Goal: Task Accomplishment & Management: Complete application form

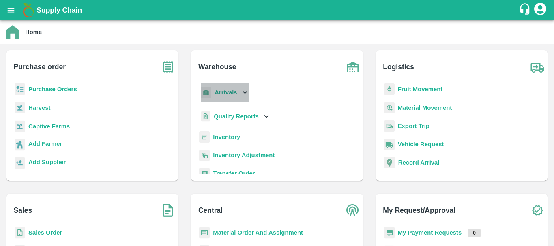
click at [227, 91] on b "Arrivals" at bounding box center [225, 92] width 22 height 6
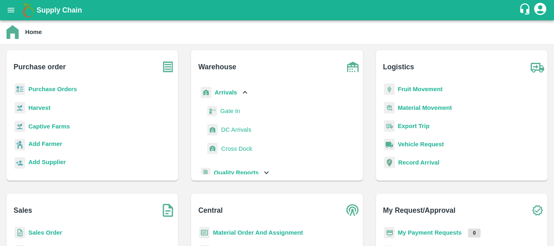
click at [230, 129] on span "DC Arrivals" at bounding box center [236, 129] width 30 height 9
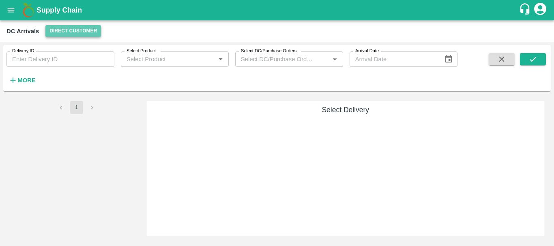
click at [78, 30] on button "Direct Customer" at bounding box center [73, 31] width 56 height 12
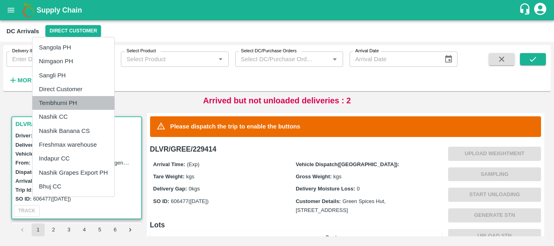
click at [75, 99] on li "Tembhurni PH" at bounding box center [73, 103] width 82 height 14
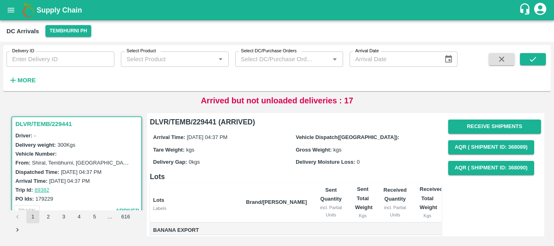
click at [119, 132] on div "Driver: -" at bounding box center [77, 135] width 125 height 9
click at [29, 79] on strong "More" at bounding box center [26, 80] width 18 height 6
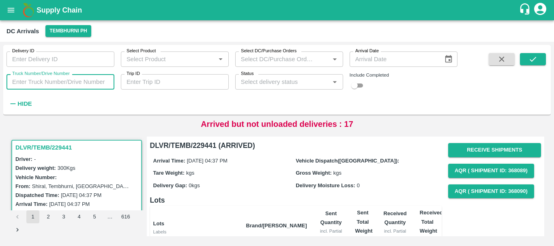
click at [90, 83] on input "Truck Number/Drive Number" at bounding box center [60, 81] width 108 height 15
type input "3780"
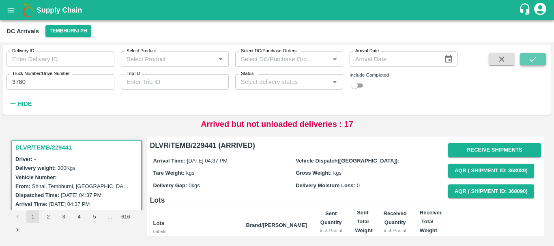
click at [527, 61] on button "submit" at bounding box center [533, 59] width 26 height 12
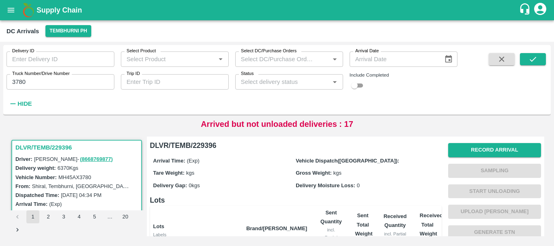
scroll to position [192, 0]
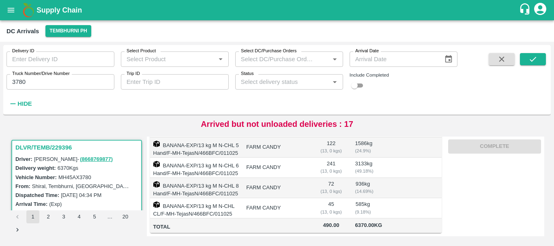
click at [63, 193] on label "[DATE] 04:34 PM" at bounding box center [81, 195] width 41 height 6
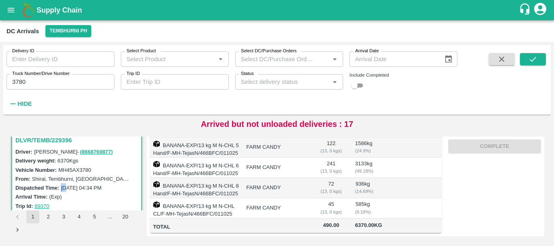
scroll to position [8, 0]
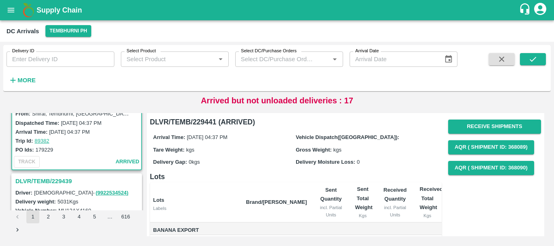
scroll to position [58, 0]
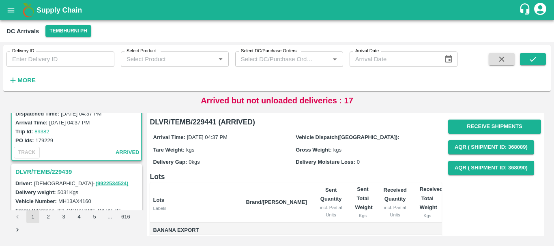
click at [61, 170] on h3 "DLVR/TEMB/229439" at bounding box center [77, 172] width 125 height 11
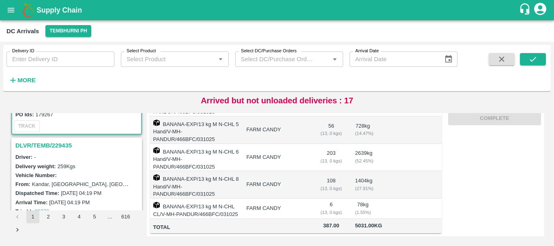
scroll to position [191, 0]
click at [56, 143] on h3 "DLVR/TEMB/229435" at bounding box center [77, 145] width 125 height 11
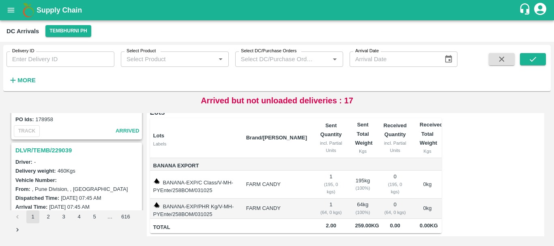
scroll to position [2092, 0]
click at [64, 148] on h3 "DLVR/TEMB/229039" at bounding box center [77, 150] width 125 height 11
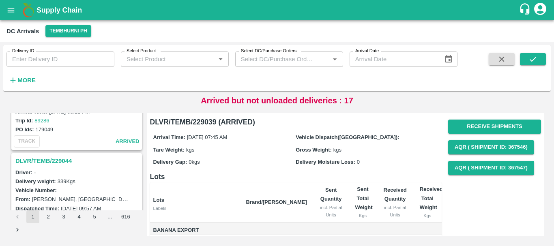
click at [51, 157] on h3 "DLVR/TEMB/229044" at bounding box center [77, 161] width 125 height 11
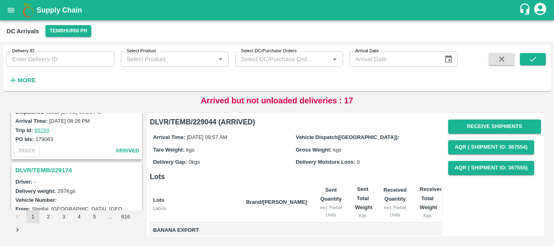
click at [68, 167] on h3 "DLVR/TEMB/229174" at bounding box center [77, 170] width 125 height 11
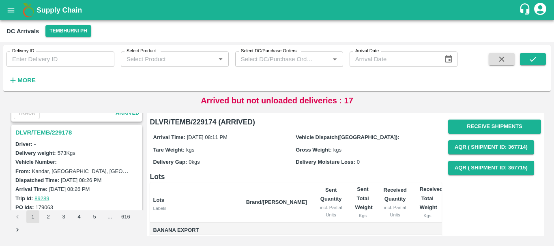
click at [60, 133] on h3 "DLVR/TEMB/229178" at bounding box center [77, 132] width 125 height 11
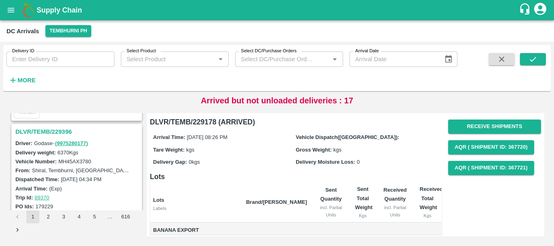
scroll to position [522, 0]
click at [58, 129] on h3 "DLVR/TEMB/229396" at bounding box center [77, 131] width 125 height 11
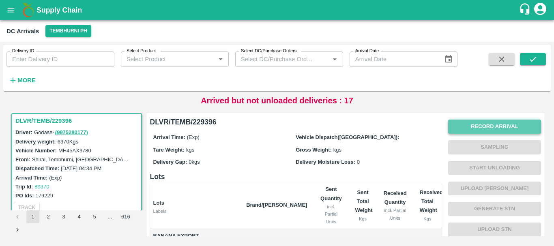
click at [470, 128] on button "Record Arrival" at bounding box center [494, 127] width 93 height 14
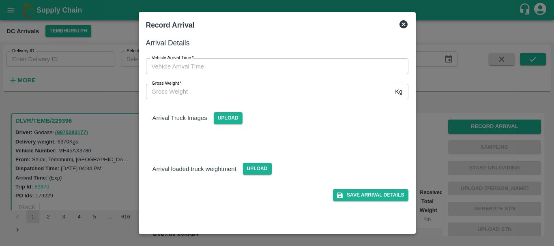
type input "DD/MM/YYYY hh:mm aa"
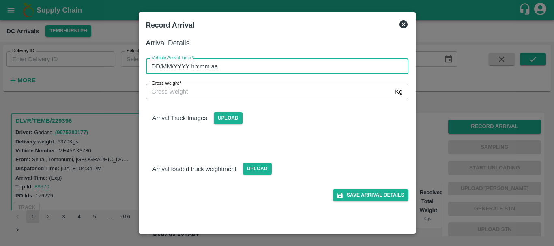
click at [298, 61] on input "DD/MM/YYYY hh:mm aa" at bounding box center [274, 65] width 257 height 15
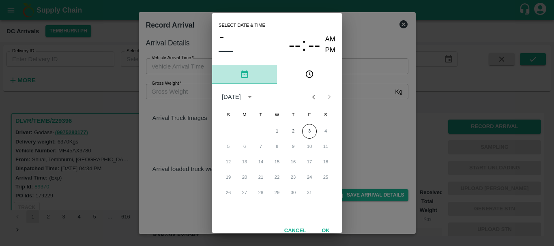
click at [231, 66] on button "pick date" at bounding box center [244, 74] width 65 height 19
click at [308, 129] on button "3" at bounding box center [309, 131] width 15 height 15
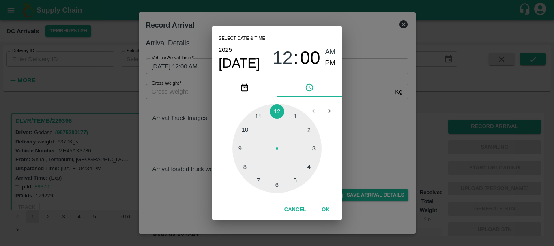
click at [244, 167] on div at bounding box center [276, 148] width 89 height 89
click at [310, 126] on div at bounding box center [276, 148] width 89 height 89
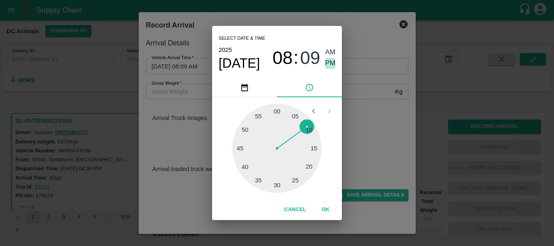
click at [329, 64] on span "PM" at bounding box center [330, 63] width 11 height 11
type input "[DATE] 08:09 PM"
click at [355, 96] on div "Select date & time [DATE] 08 : 09 AM PM 05 10 15 20 25 30 35 40 45 50 55 00 Can…" at bounding box center [277, 123] width 554 height 246
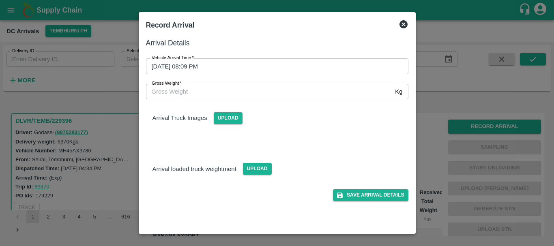
click at [230, 126] on div "Arrival Truck Images Upload" at bounding box center [273, 121] width 269 height 57
click at [227, 119] on span "Upload" at bounding box center [228, 118] width 29 height 12
click at [0, 0] on input "Upload" at bounding box center [0, 0] width 0 height 0
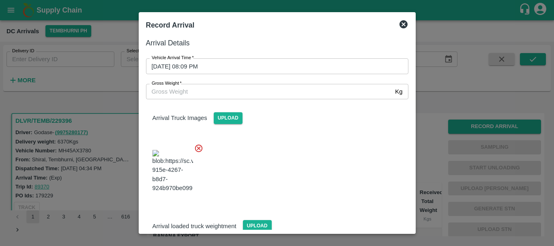
scroll to position [19, 0]
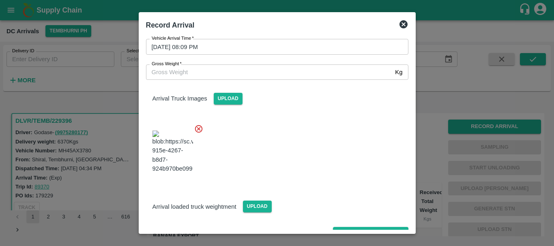
click at [259, 201] on span "Upload" at bounding box center [257, 207] width 29 height 12
click at [0, 0] on input "Upload" at bounding box center [0, 0] width 0 height 0
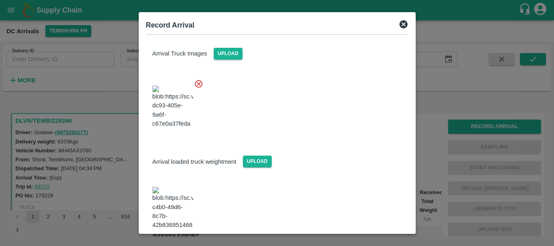
click at [174, 187] on img at bounding box center [172, 208] width 41 height 43
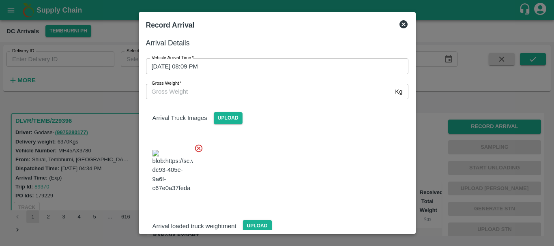
click at [231, 90] on input "Gross Weight   *" at bounding box center [269, 91] width 246 height 15
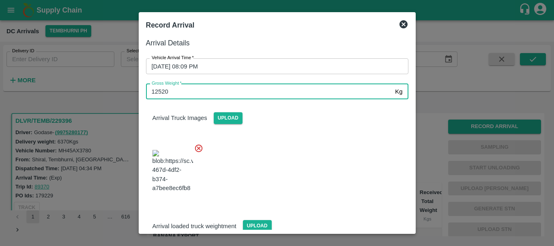
type input "12520"
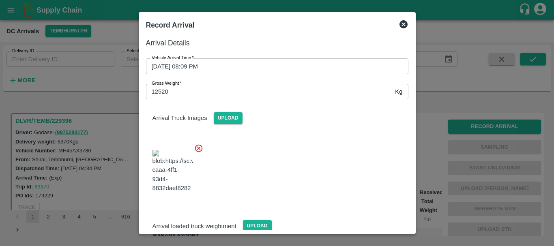
click at [309, 147] on div at bounding box center [273, 169] width 269 height 64
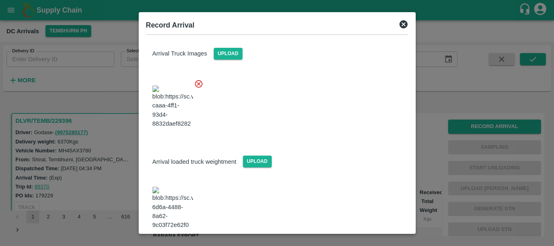
click at [342, 77] on div at bounding box center [273, 105] width 269 height 64
click at [340, 120] on div at bounding box center [273, 105] width 269 height 64
drag, startPoint x: 311, startPoint y: 161, endPoint x: 400, endPoint y: 211, distance: 102.7
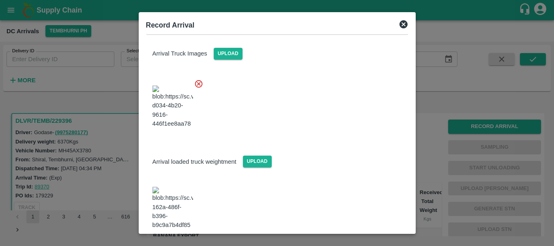
click at [400, 211] on div "Arrival Details Vehicle Arrival Time   * [DATE] 08:09 PM Vehicle Arrival Time G…" at bounding box center [277, 131] width 269 height 195
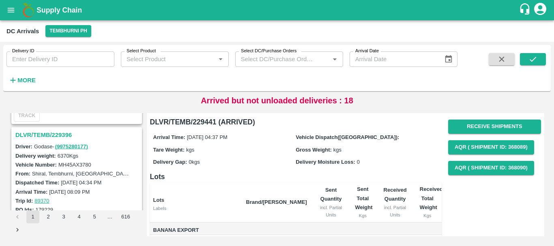
scroll to position [518, 0]
click at [56, 134] on h3 "DLVR/TEMB/229396" at bounding box center [77, 135] width 125 height 11
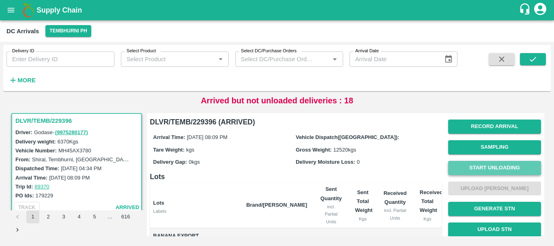
click at [484, 166] on button "Start Unloading" at bounding box center [494, 168] width 93 height 14
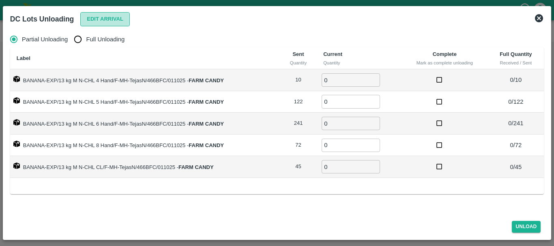
click at [94, 16] on button "Edit Arrival" at bounding box center [104, 19] width 49 height 14
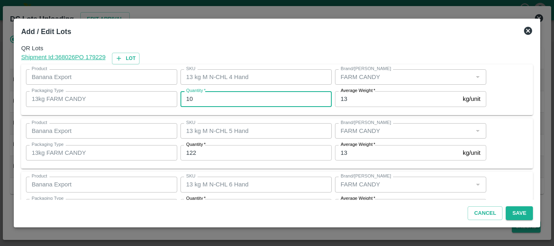
click at [208, 95] on input "10" at bounding box center [255, 98] width 151 height 15
click at [210, 98] on input "10" at bounding box center [255, 98] width 151 height 15
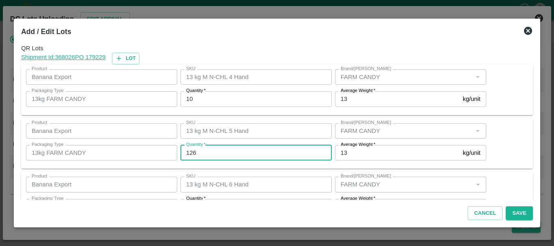
type input "126"
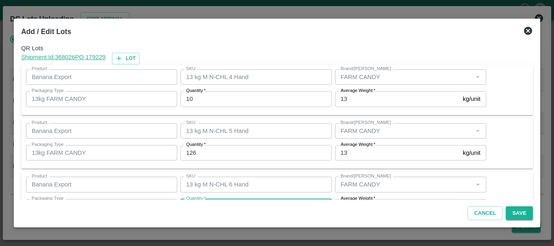
scroll to position [15, 0]
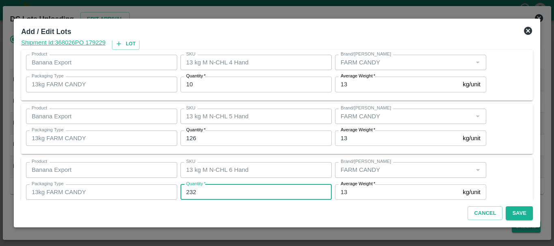
type input "232"
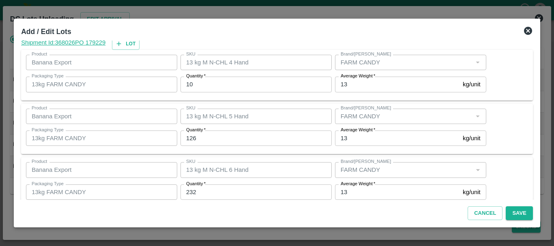
scroll to position [137, 0]
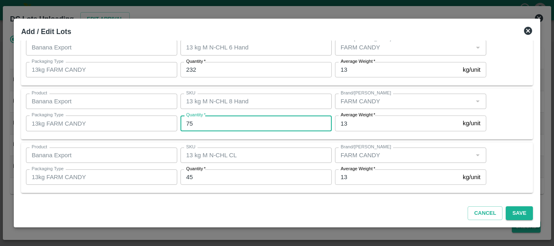
type input "75"
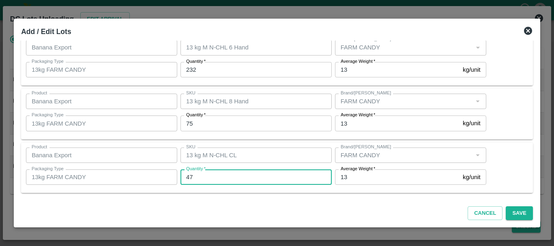
type input "47"
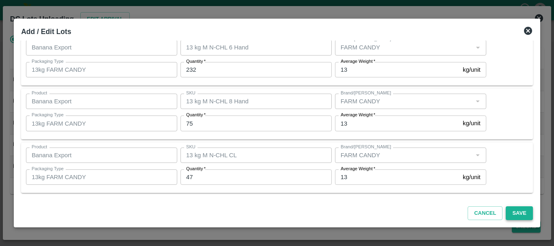
click at [517, 212] on button "Save" at bounding box center [518, 213] width 27 height 14
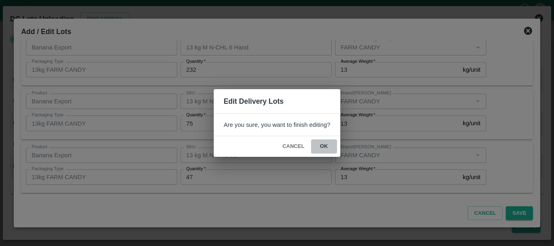
click at [314, 145] on button "ok" at bounding box center [324, 146] width 26 height 14
click at [322, 147] on icon at bounding box center [324, 147] width 10 height 10
click at [323, 146] on icon at bounding box center [324, 147] width 10 height 10
click at [323, 146] on icon at bounding box center [323, 146] width 11 height 11
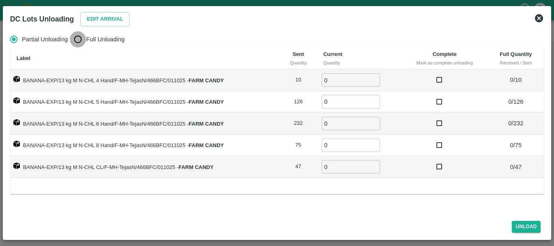
click at [79, 44] on input "Full Unloading" at bounding box center [78, 39] width 16 height 16
radio input "true"
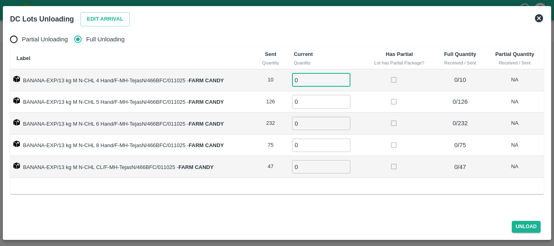
click at [327, 79] on input "0" at bounding box center [321, 79] width 58 height 13
type input "010"
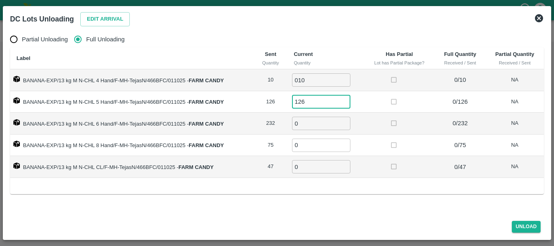
type input "126"
type input "232"
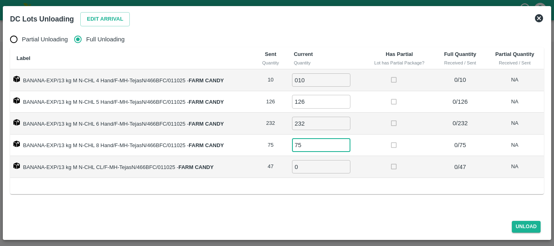
type input "75"
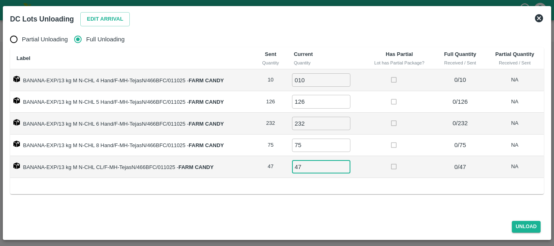
type input "47"
click at [392, 166] on label at bounding box center [393, 166] width 15 height 15
click at [523, 226] on button "Unload" at bounding box center [525, 227] width 29 height 12
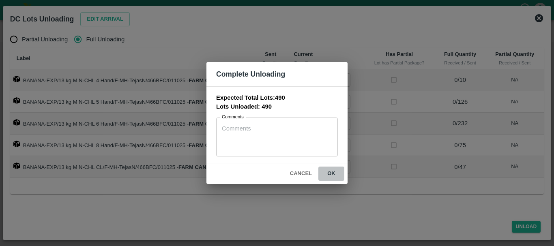
click at [340, 176] on button "ok" at bounding box center [331, 174] width 26 height 14
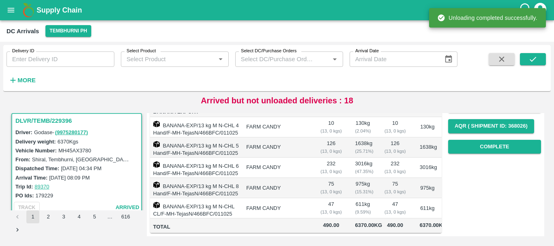
scroll to position [0, 0]
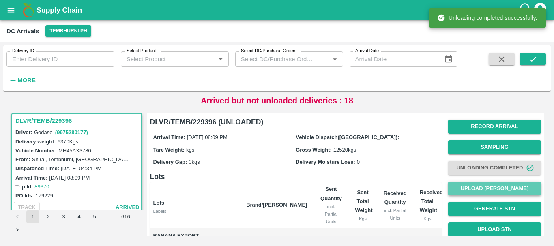
click at [473, 190] on button "Upload [PERSON_NAME]" at bounding box center [494, 189] width 93 height 14
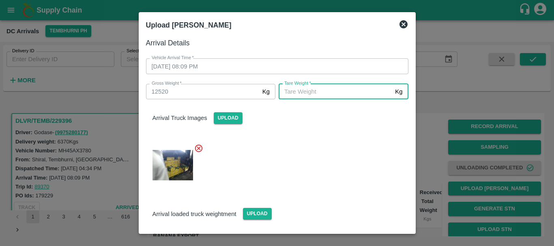
click at [292, 95] on input "Tare Weight   *" at bounding box center [334, 91] width 113 height 15
type input "5620"
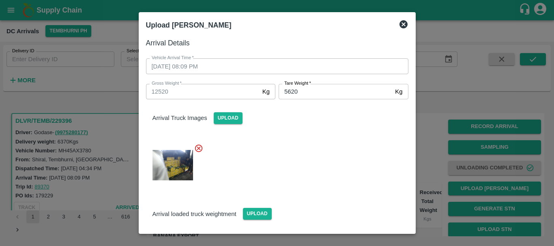
click at [302, 226] on div "Arrival loaded truck weightment Upload" at bounding box center [273, 229] width 269 height 83
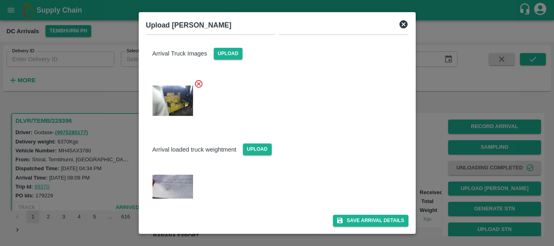
click at [340, 227] on div "Arrival Details Vehicle Arrival Time   * 03/10/2025 08:09 PM Vehicle Arrival Ti…" at bounding box center [277, 131] width 269 height 195
click at [343, 225] on button "Save Arrival Details" at bounding box center [370, 221] width 75 height 12
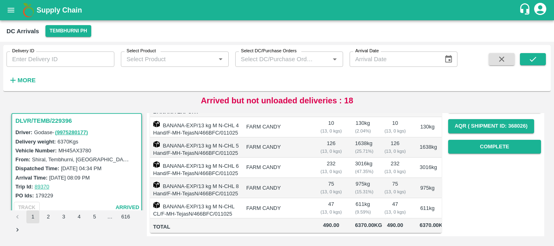
scroll to position [120, 0]
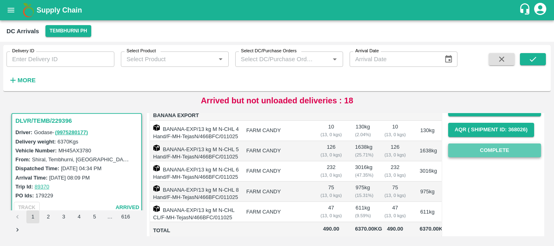
click at [467, 144] on button "Complete" at bounding box center [494, 150] width 93 height 14
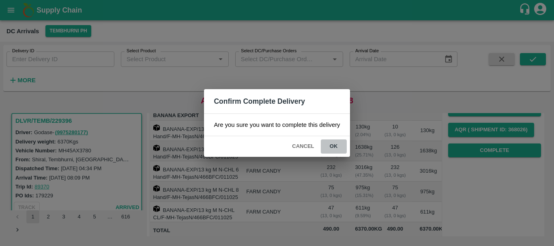
click at [338, 144] on button "ok" at bounding box center [334, 146] width 26 height 14
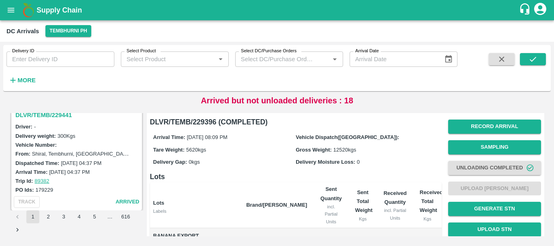
scroll to position [0, 0]
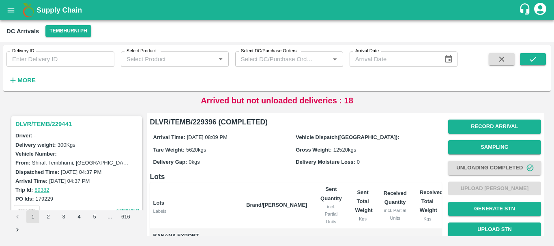
click at [49, 124] on h3 "DLVR/TEMB/229441" at bounding box center [77, 124] width 125 height 11
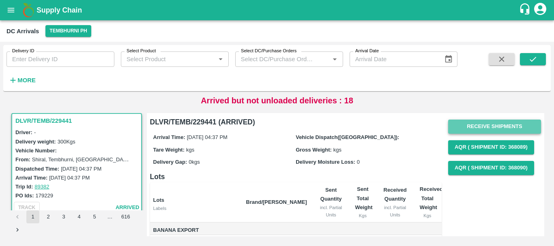
click at [467, 124] on button "Receive Shipments" at bounding box center [494, 127] width 93 height 14
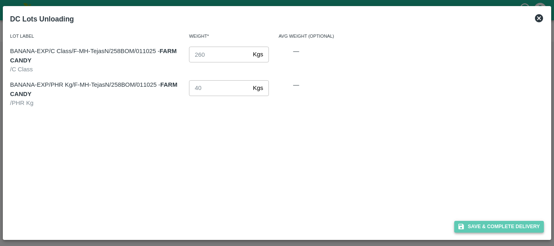
click at [483, 222] on button "Save & Complete Delivery" at bounding box center [499, 227] width 90 height 12
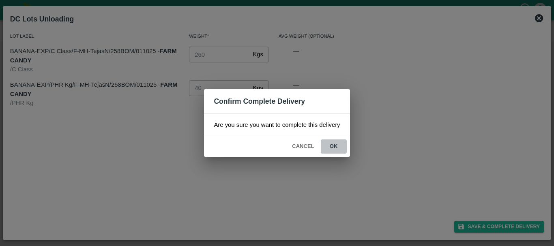
click at [328, 148] on button "ok" at bounding box center [334, 146] width 26 height 14
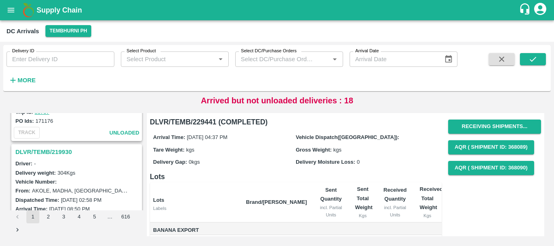
scroll to position [2514, 0]
drag, startPoint x: 82, startPoint y: 181, endPoint x: 65, endPoint y: 165, distance: 22.9
click at [65, 165] on div "Driver: -" at bounding box center [77, 163] width 125 height 9
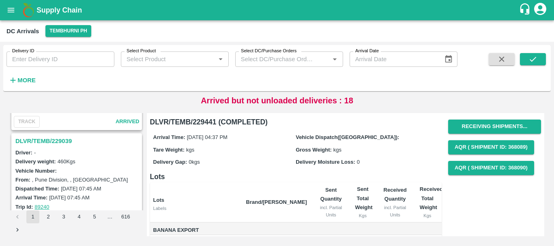
scroll to position [2101, 0]
click at [63, 144] on h3 "DLVR/TEMB/229039" at bounding box center [77, 141] width 125 height 11
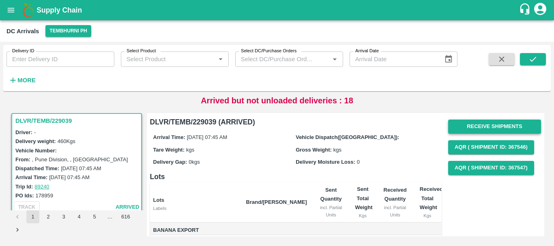
click at [497, 124] on button "Receive Shipments" at bounding box center [494, 127] width 93 height 14
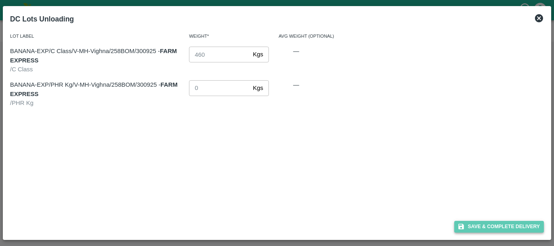
click at [482, 226] on button "Save & Complete Delivery" at bounding box center [499, 227] width 90 height 12
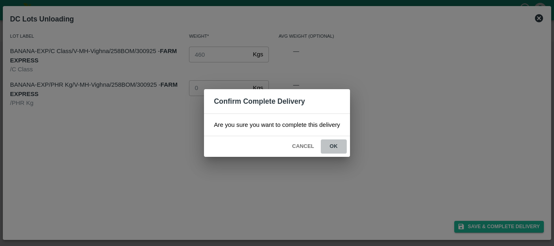
click at [334, 151] on button "ok" at bounding box center [334, 146] width 26 height 14
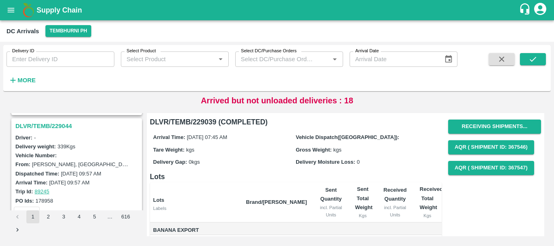
scroll to position [2008, 0]
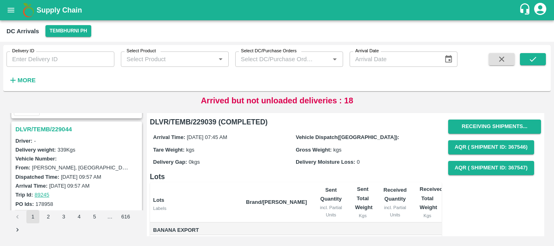
click at [45, 132] on h3 "DLVR/TEMB/229044" at bounding box center [77, 129] width 125 height 11
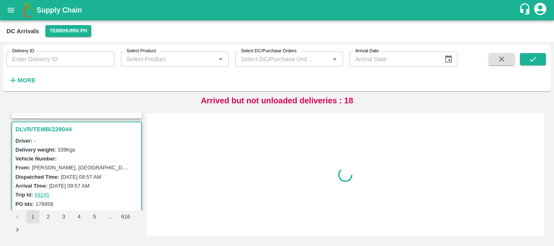
scroll to position [2016, 0]
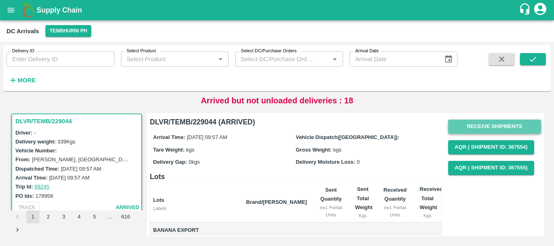
click at [467, 133] on button "Receive Shipments" at bounding box center [494, 127] width 93 height 14
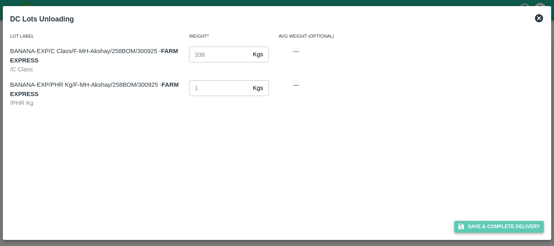
click at [483, 225] on button "Save & Complete Delivery" at bounding box center [499, 227] width 90 height 12
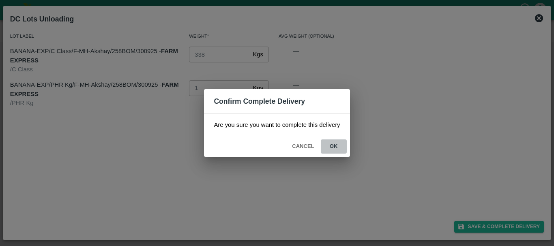
click at [336, 150] on button "ok" at bounding box center [334, 146] width 26 height 14
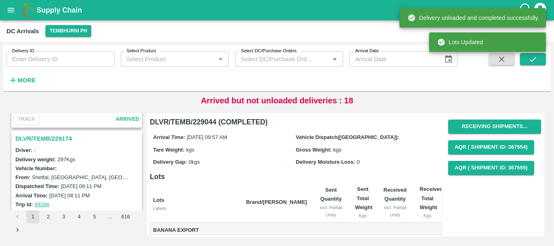
scroll to position [1875, 0]
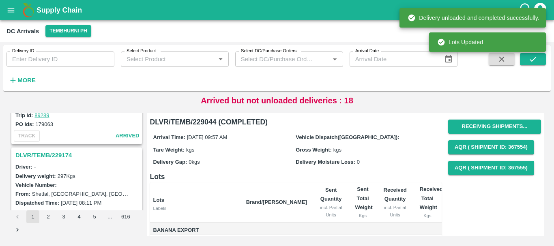
click at [58, 155] on h3 "DLVR/TEMB/229174" at bounding box center [77, 155] width 125 height 11
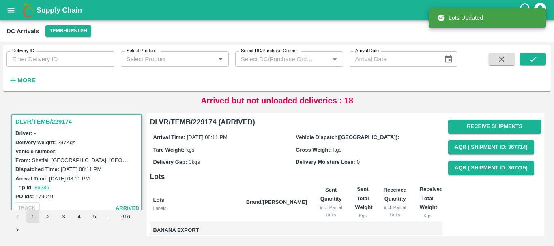
scroll to position [1910, 0]
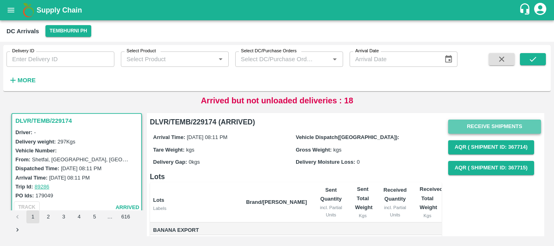
click at [483, 123] on button "Receive Shipments" at bounding box center [494, 127] width 93 height 14
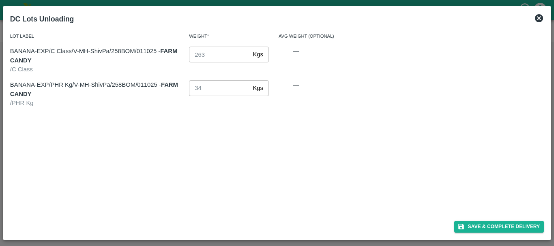
click at [480, 220] on div "Save & Complete Delivery" at bounding box center [277, 224] width 540 height 21
click at [481, 224] on button "Save & Complete Delivery" at bounding box center [499, 227] width 90 height 12
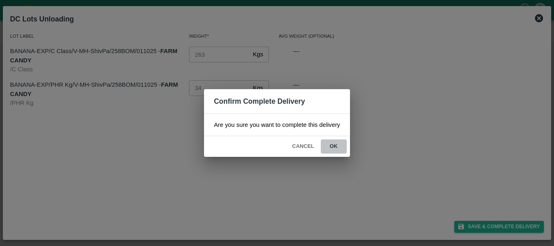
click at [338, 148] on button "ok" at bounding box center [334, 146] width 26 height 14
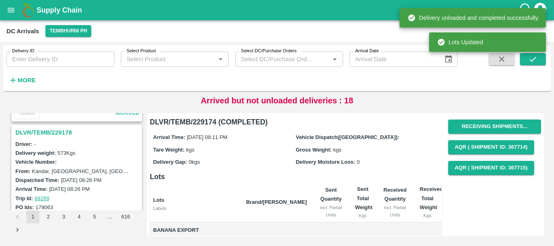
scroll to position [1791, 0]
click at [62, 135] on h3 "DLVR/TEMB/229178" at bounding box center [77, 133] width 125 height 11
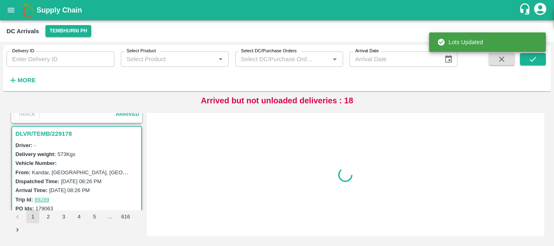
scroll to position [1804, 0]
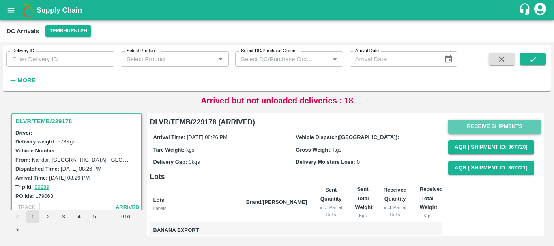
click at [479, 129] on button "Receive Shipments" at bounding box center [494, 127] width 93 height 14
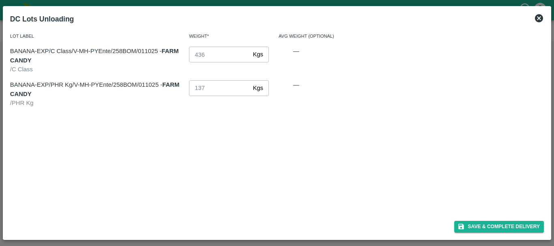
click at [486, 217] on div "Save & Complete Delivery" at bounding box center [277, 224] width 540 height 21
click at [468, 226] on button "Save & Complete Delivery" at bounding box center [499, 227] width 90 height 12
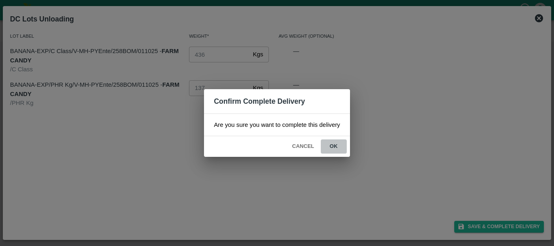
click at [335, 144] on button "ok" at bounding box center [334, 146] width 26 height 14
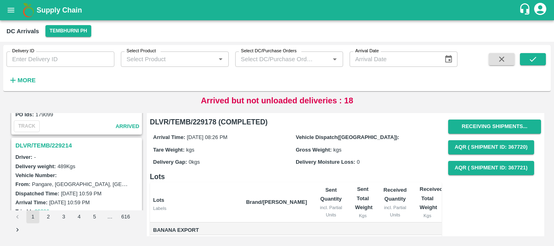
scroll to position [1673, 0]
click at [58, 144] on h3 "DLVR/TEMB/229214" at bounding box center [77, 146] width 125 height 11
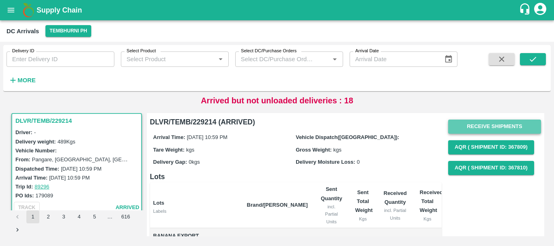
click at [460, 126] on button "Receive Shipments" at bounding box center [494, 127] width 93 height 14
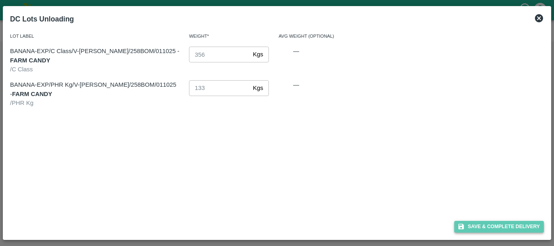
click at [470, 222] on button "Save & Complete Delivery" at bounding box center [499, 227] width 90 height 12
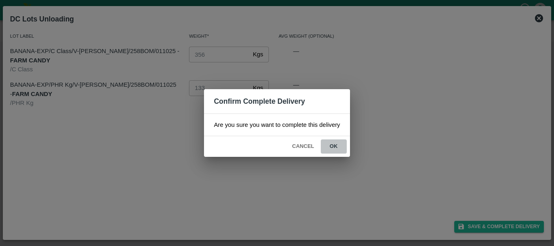
click at [334, 145] on button "ok" at bounding box center [334, 146] width 26 height 14
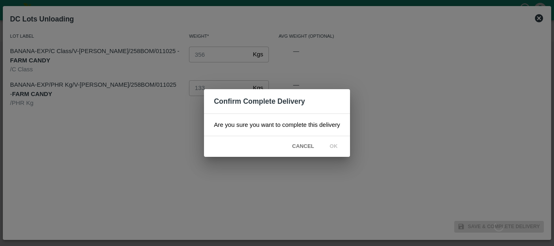
click at [386, 146] on div "Confirm Complete Delivery Are you sure you want to complete this delivery Cance…" at bounding box center [277, 123] width 554 height 246
click at [375, 65] on div "Confirm Complete Delivery Are you sure you want to complete this delivery Cance…" at bounding box center [277, 123] width 554 height 246
click at [331, 148] on icon at bounding box center [333, 147] width 12 height 12
click at [331, 148] on icon at bounding box center [334, 147] width 10 height 10
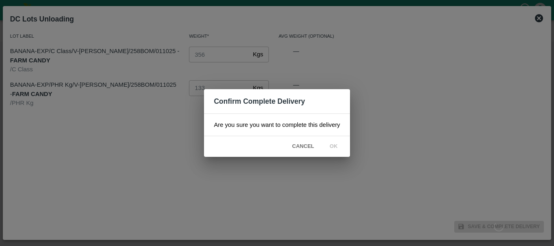
click at [184, 175] on div "Confirm Complete Delivery Are you sure you want to complete this delivery Cance…" at bounding box center [277, 123] width 554 height 246
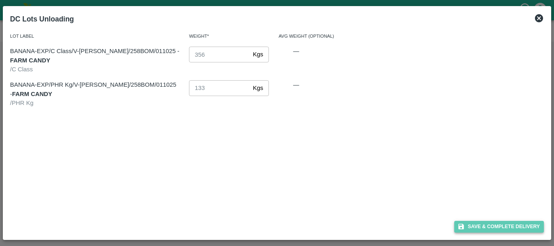
click at [485, 222] on button "Save & Complete Delivery" at bounding box center [499, 227] width 90 height 12
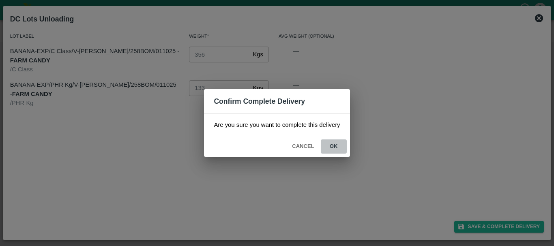
click at [334, 144] on button "ok" at bounding box center [334, 146] width 26 height 14
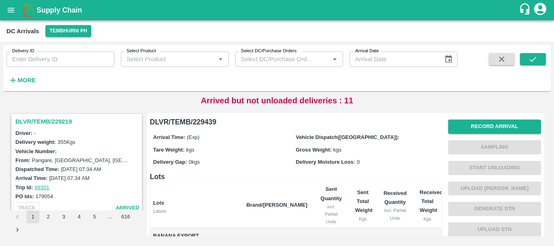
scroll to position [1273, 0]
